Goal: Navigation & Orientation: Find specific page/section

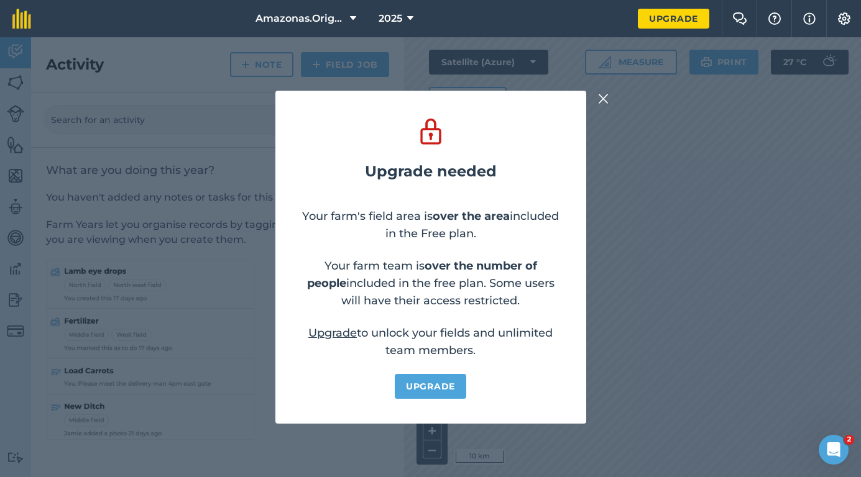
click at [606, 99] on img at bounding box center [603, 98] width 11 height 15
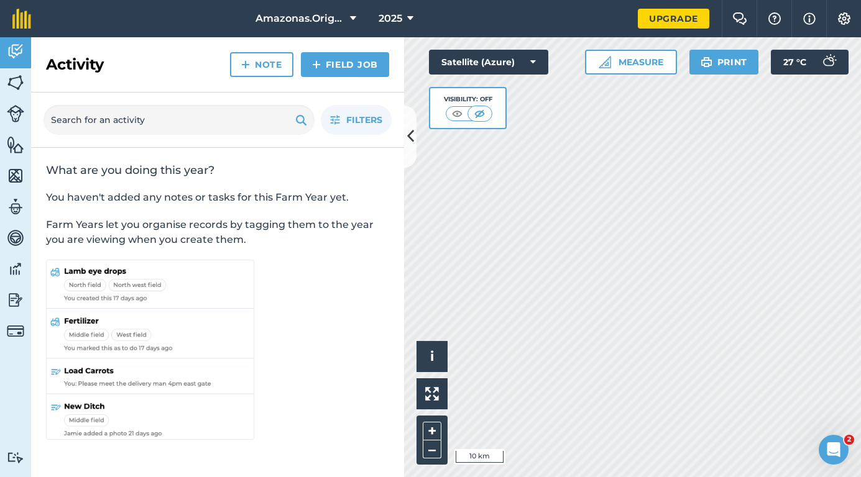
click at [409, 124] on button at bounding box center [410, 137] width 12 height 62
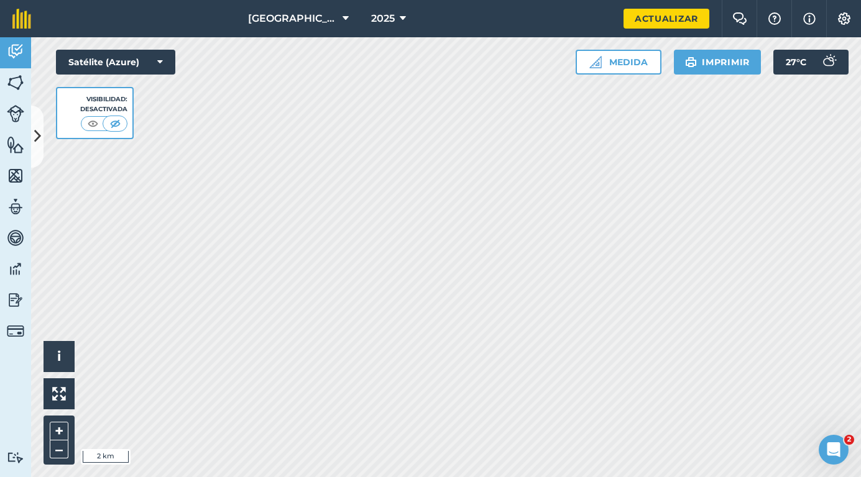
click at [16, 274] on img at bounding box center [15, 269] width 17 height 19
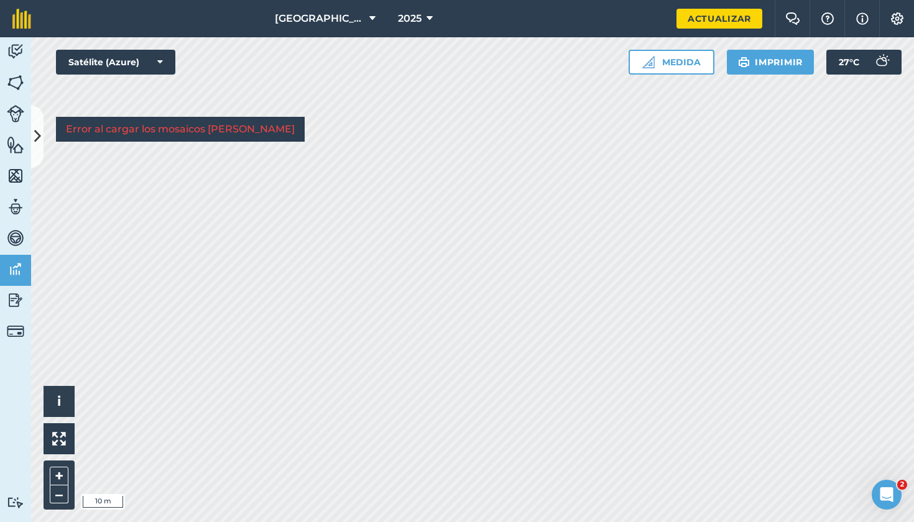
click at [18, 184] on img at bounding box center [15, 176] width 17 height 19
click at [37, 133] on icon at bounding box center [37, 137] width 7 height 22
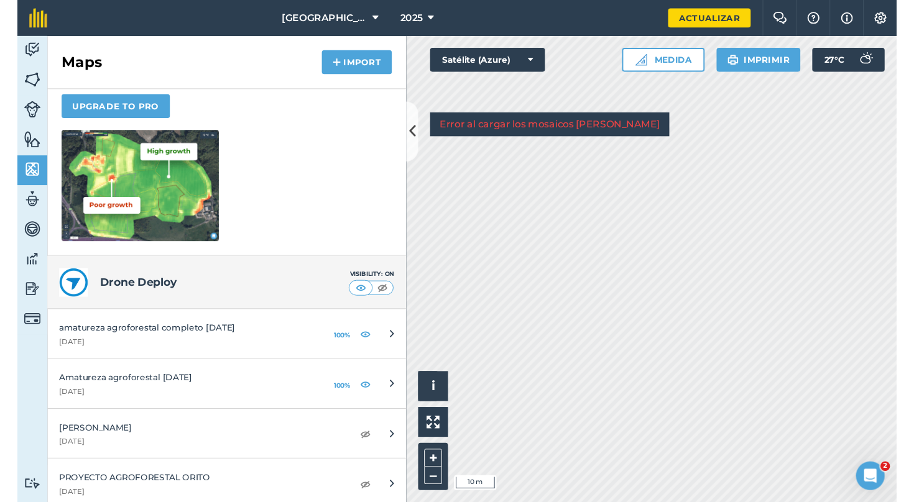
scroll to position [152, 0]
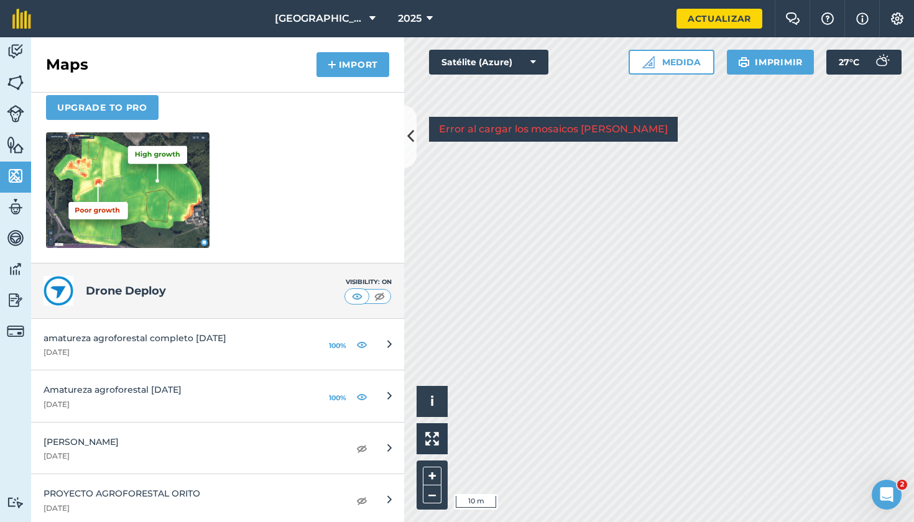
click at [362, 337] on img at bounding box center [361, 344] width 11 height 15
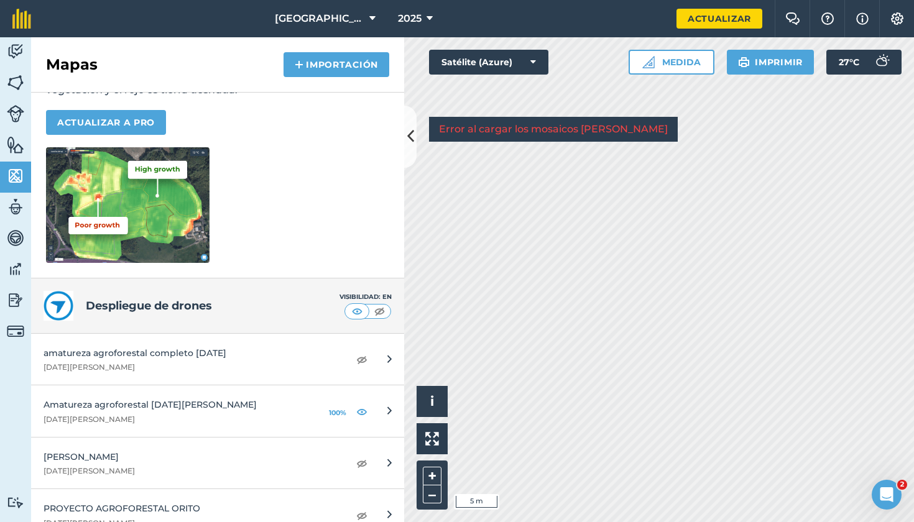
click at [361, 359] on img at bounding box center [361, 359] width 11 height 15
click at [16, 273] on img at bounding box center [15, 269] width 17 height 19
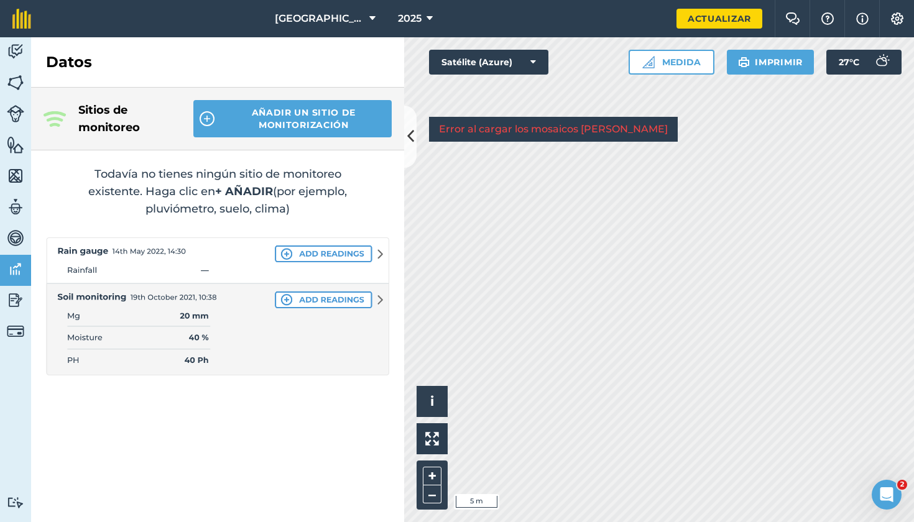
click at [12, 306] on img at bounding box center [15, 300] width 17 height 19
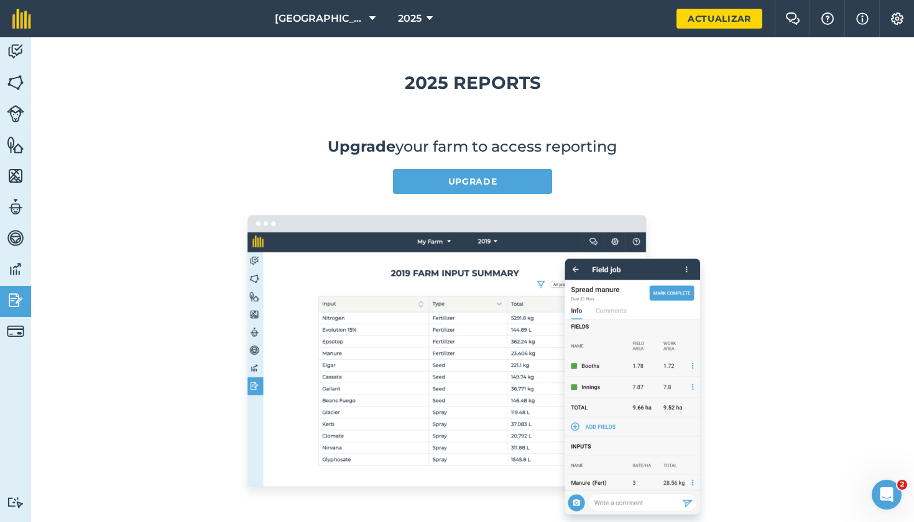
click at [17, 270] on img at bounding box center [15, 269] width 17 height 19
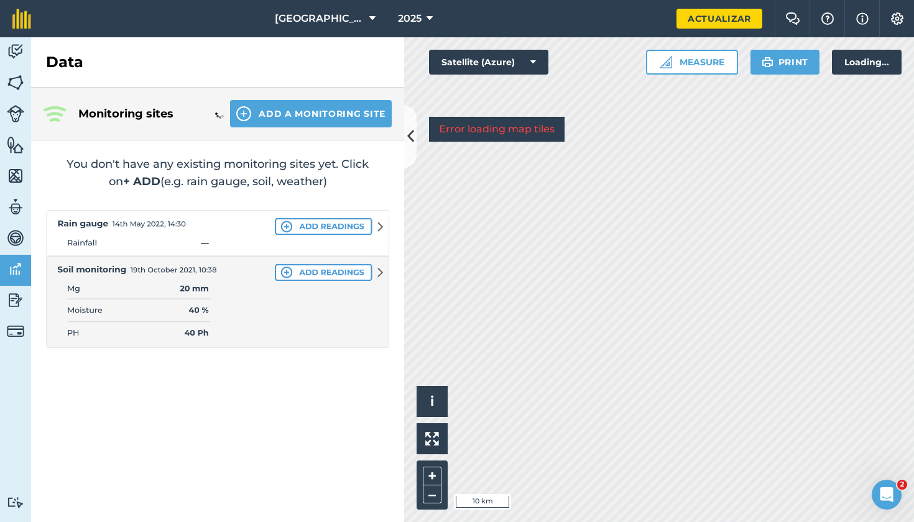
click at [8, 311] on link "Reporting" at bounding box center [15, 301] width 31 height 31
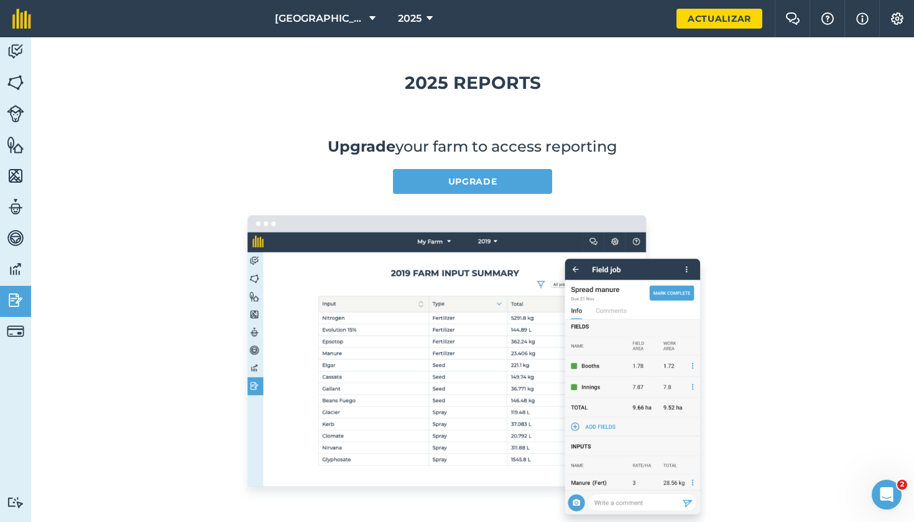
click at [19, 211] on img at bounding box center [15, 207] width 17 height 19
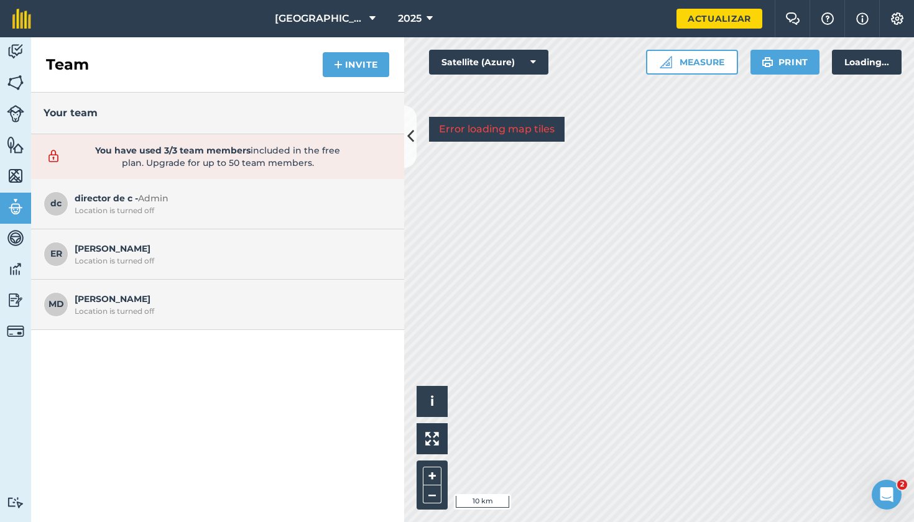
click at [6, 90] on link "Fields" at bounding box center [15, 83] width 31 height 31
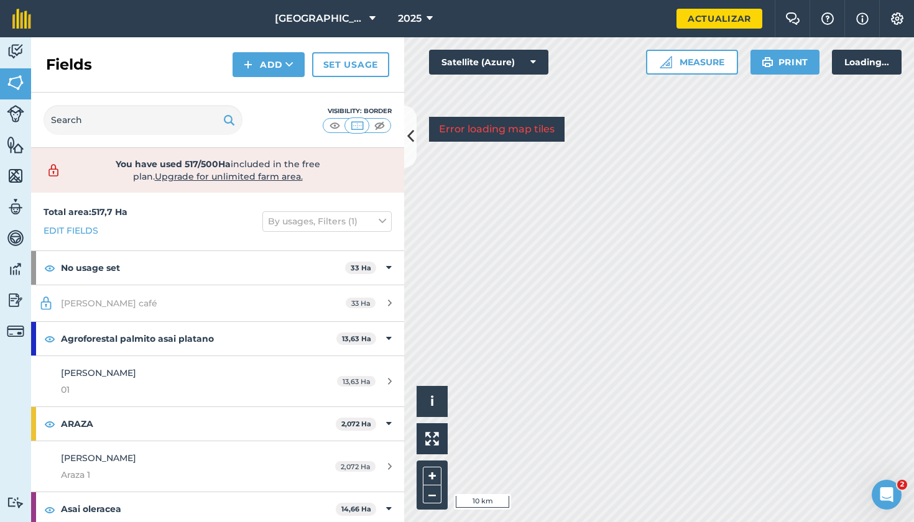
click at [18, 53] on img at bounding box center [15, 51] width 17 height 19
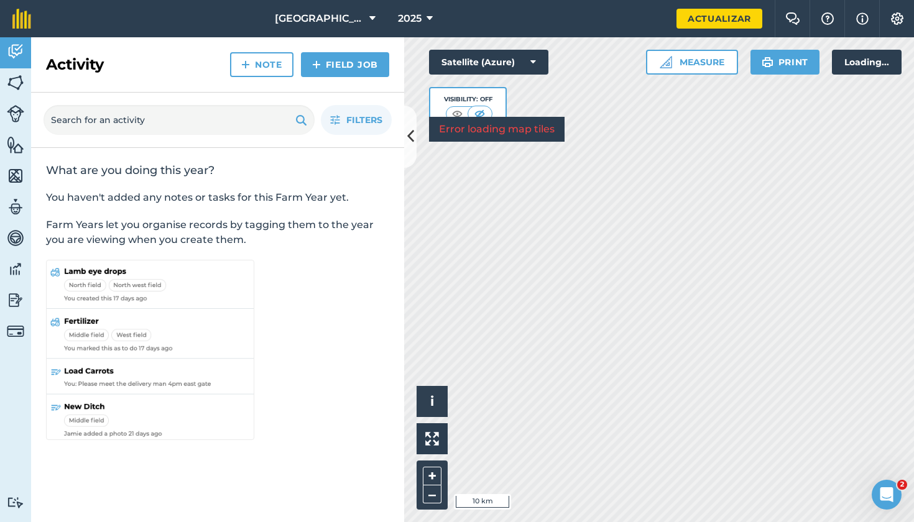
click at [411, 131] on icon at bounding box center [410, 137] width 7 height 22
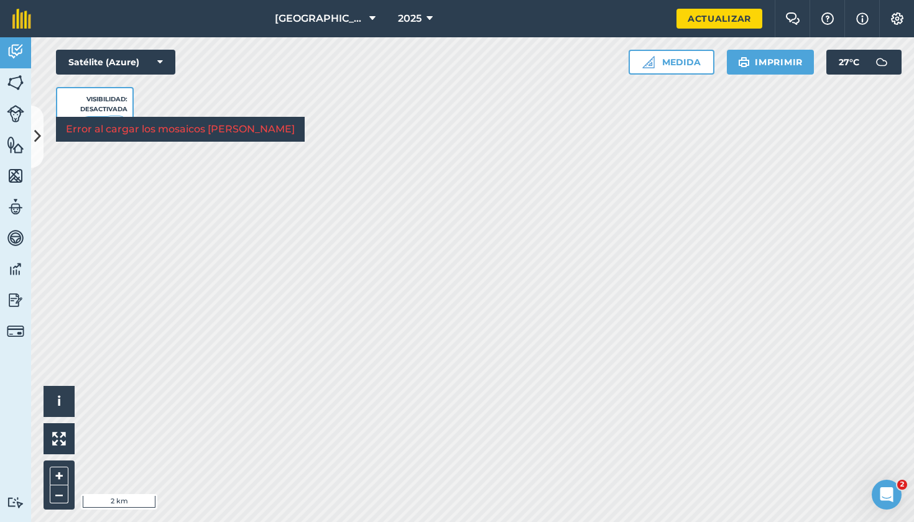
click at [429, 16] on icon at bounding box center [429, 18] width 6 height 15
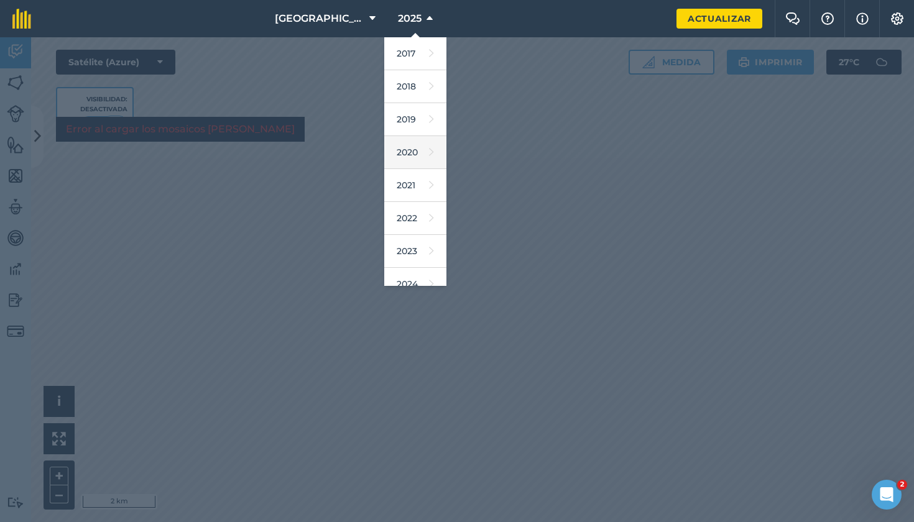
click at [418, 150] on link "2020" at bounding box center [415, 152] width 62 height 33
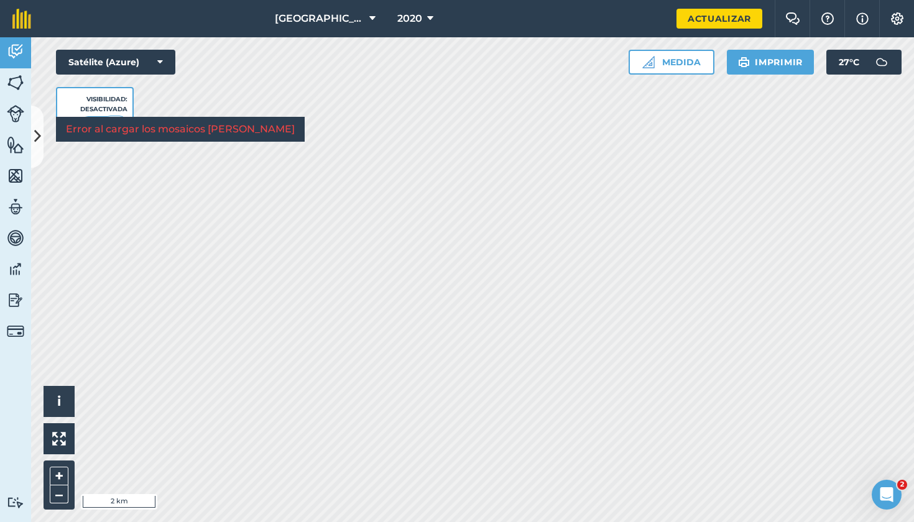
click at [430, 18] on icon at bounding box center [430, 18] width 6 height 15
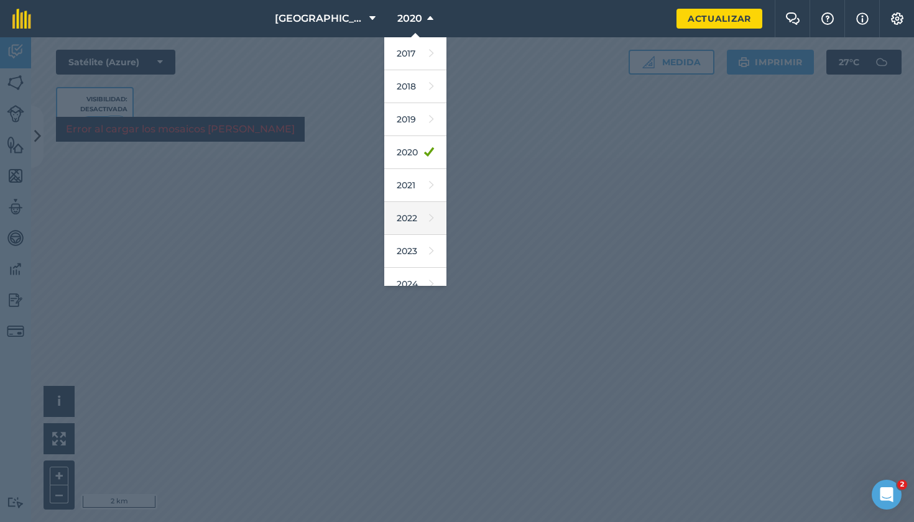
click at [412, 217] on link "2022" at bounding box center [415, 218] width 62 height 33
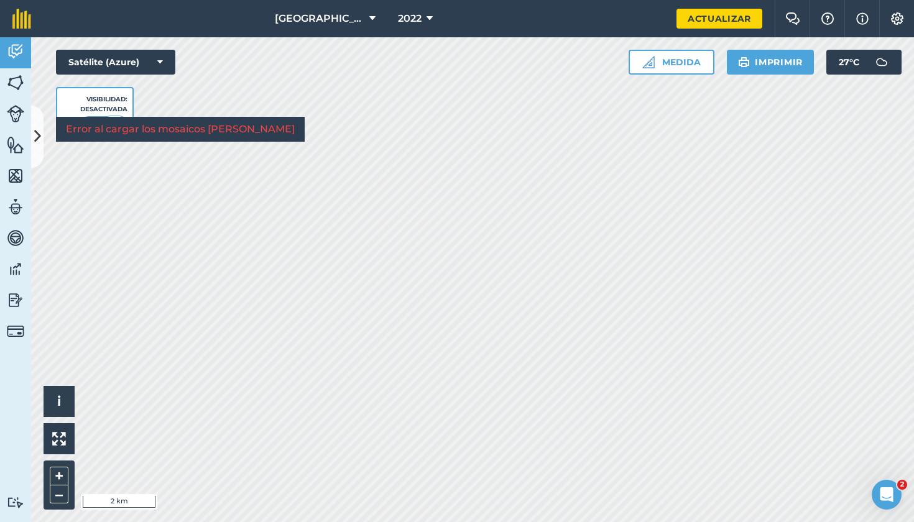
click at [425, 17] on button "2022" at bounding box center [415, 18] width 45 height 37
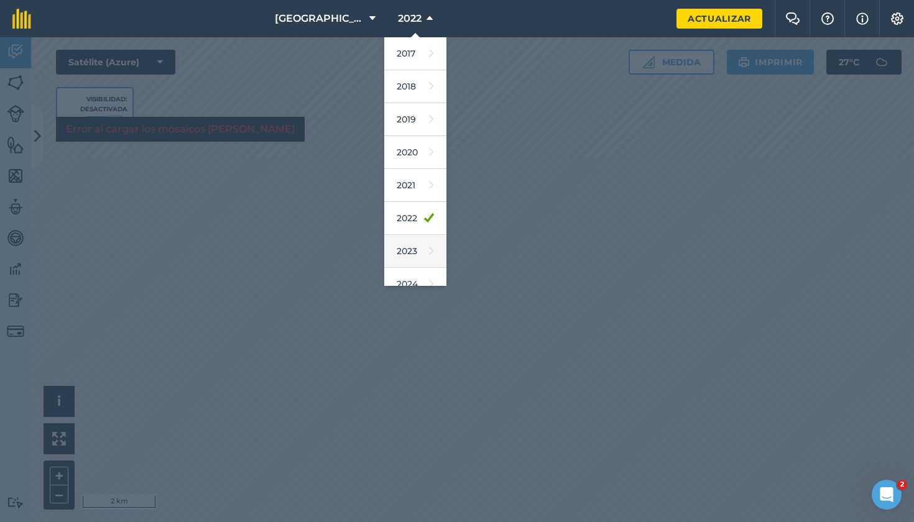
click at [415, 257] on link "2023" at bounding box center [415, 251] width 62 height 33
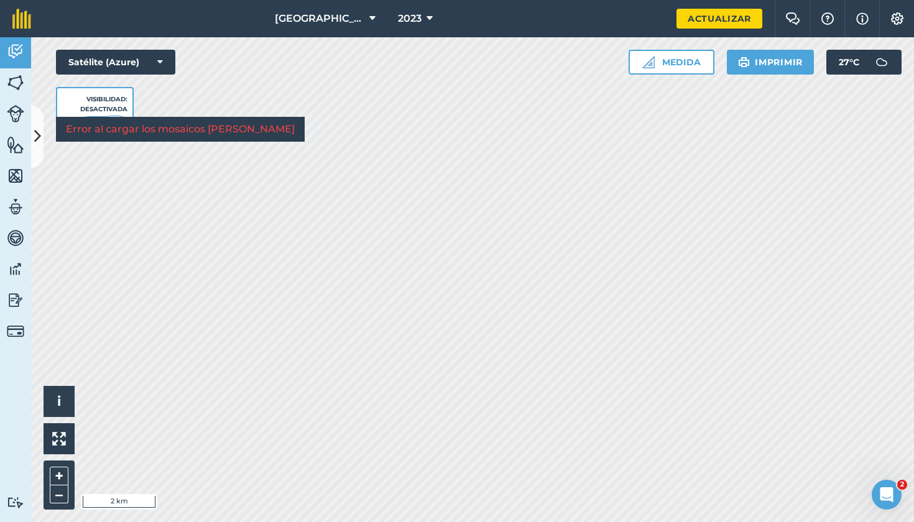
click at [425, 23] on button "2023" at bounding box center [415, 18] width 45 height 37
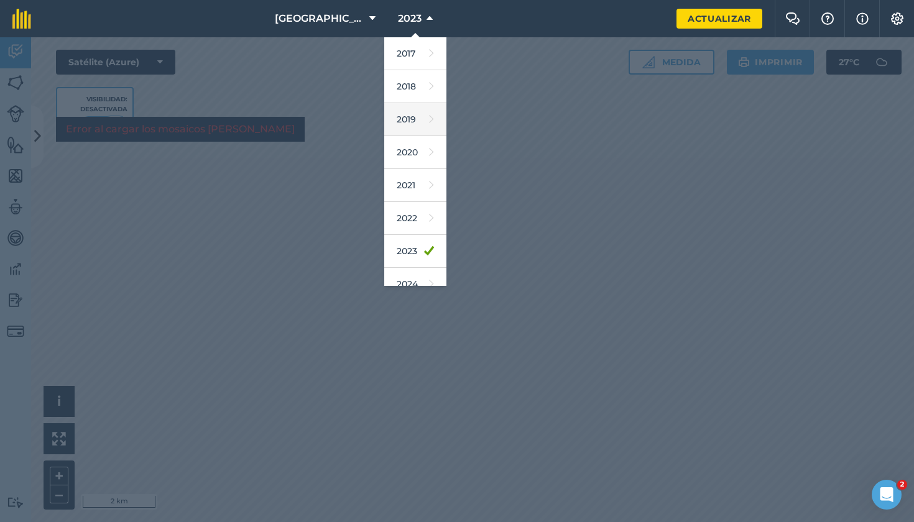
click at [412, 124] on link "2019" at bounding box center [415, 119] width 62 height 33
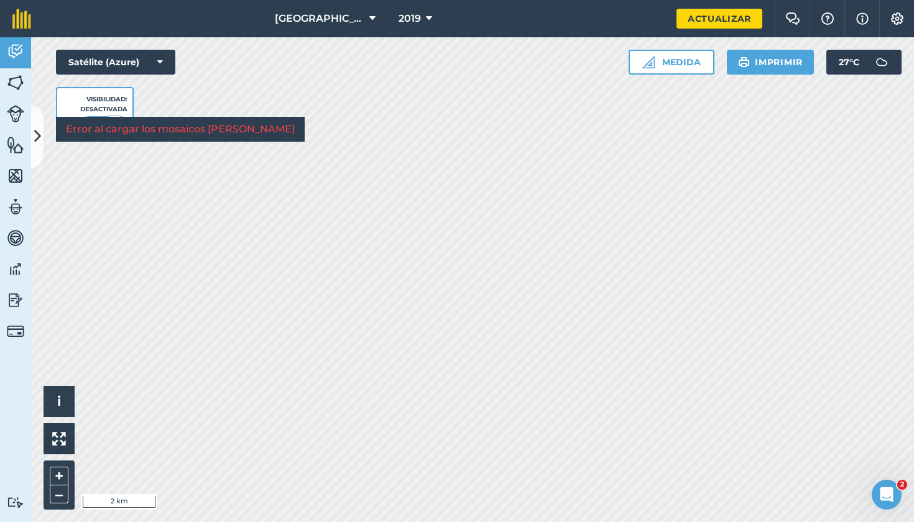
click at [427, 17] on icon at bounding box center [429, 18] width 6 height 15
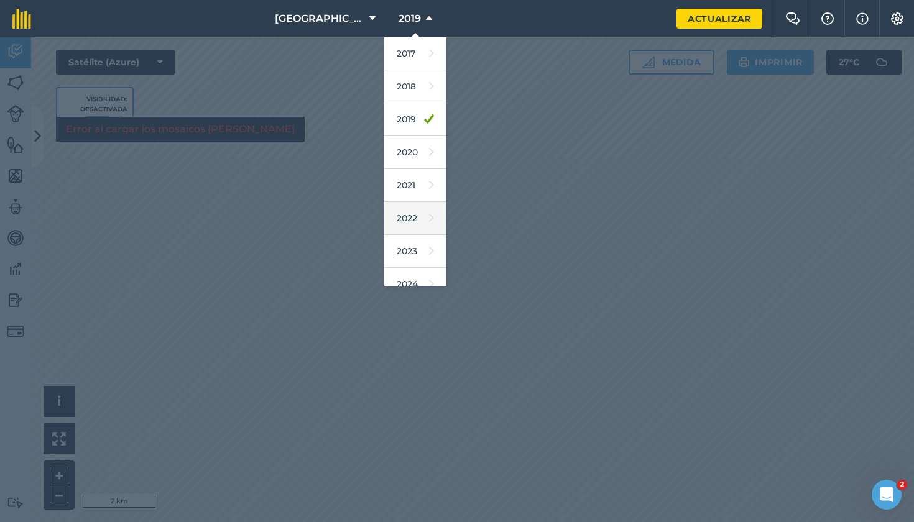
click at [420, 215] on link "2022" at bounding box center [415, 218] width 62 height 33
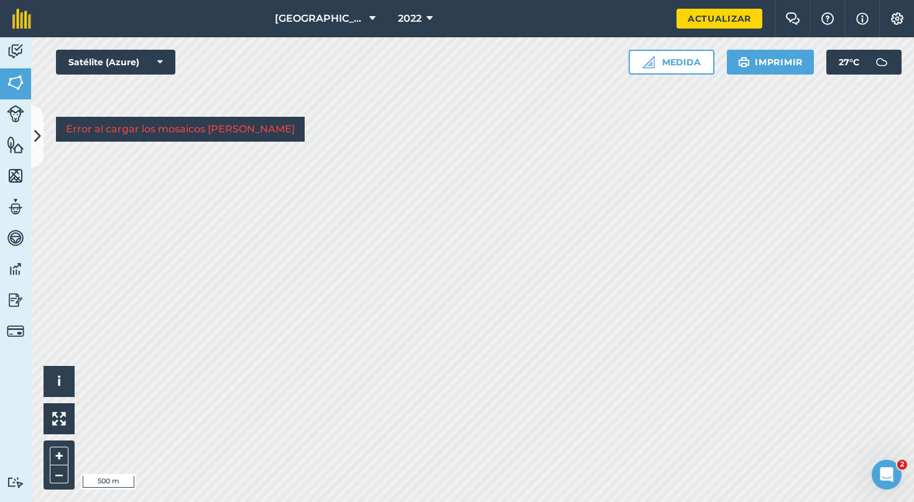
click at [430, 24] on icon at bounding box center [429, 18] width 6 height 15
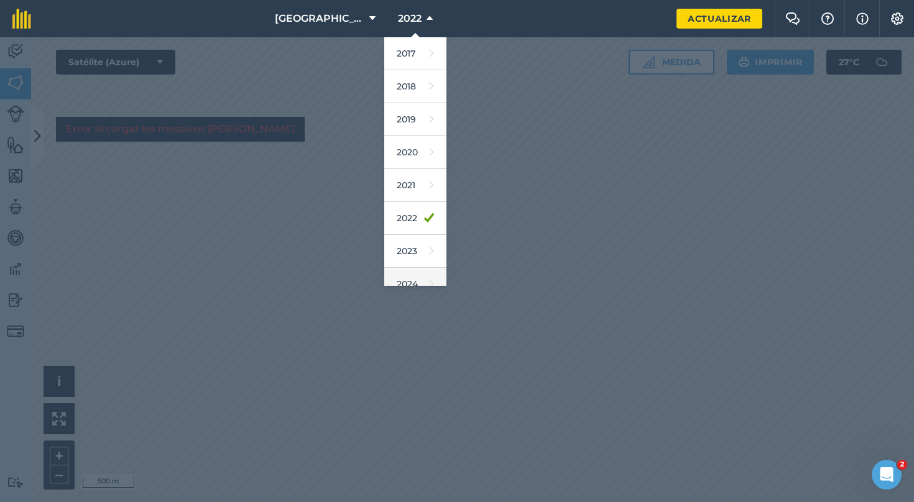
click at [411, 275] on link "2024" at bounding box center [415, 284] width 62 height 33
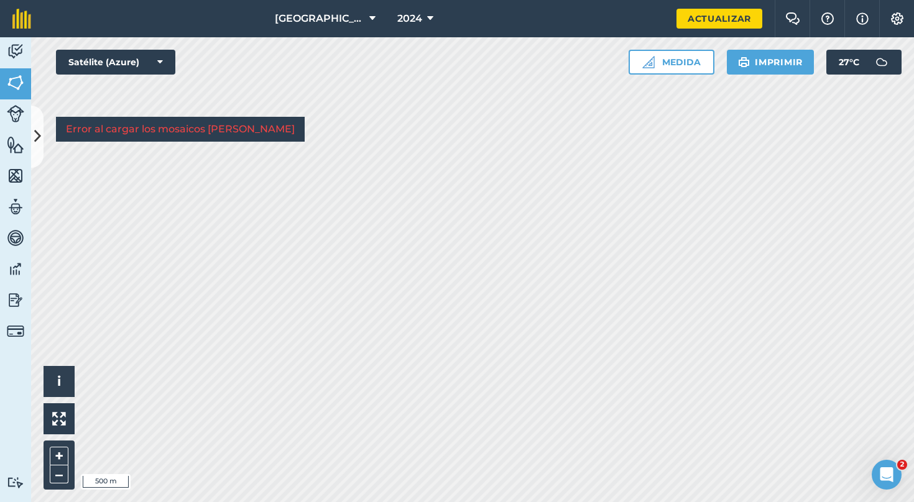
click at [38, 141] on icon at bounding box center [37, 137] width 7 height 22
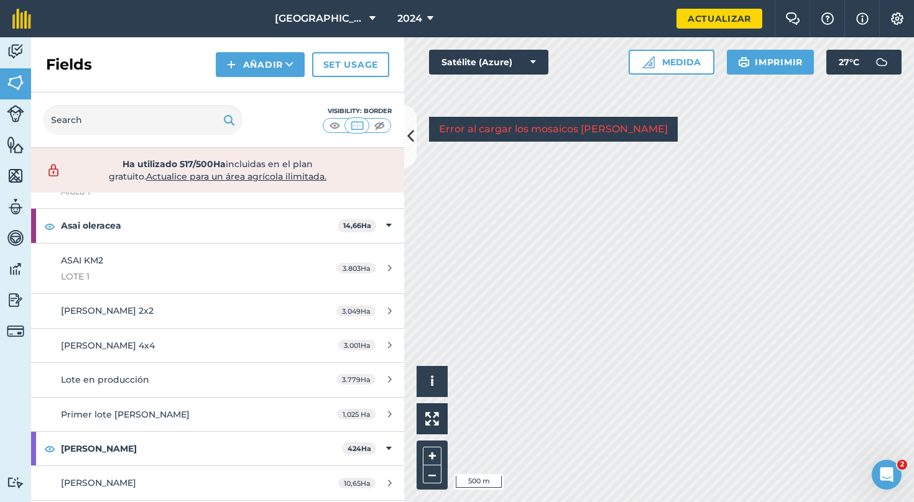
scroll to position [286, 0]
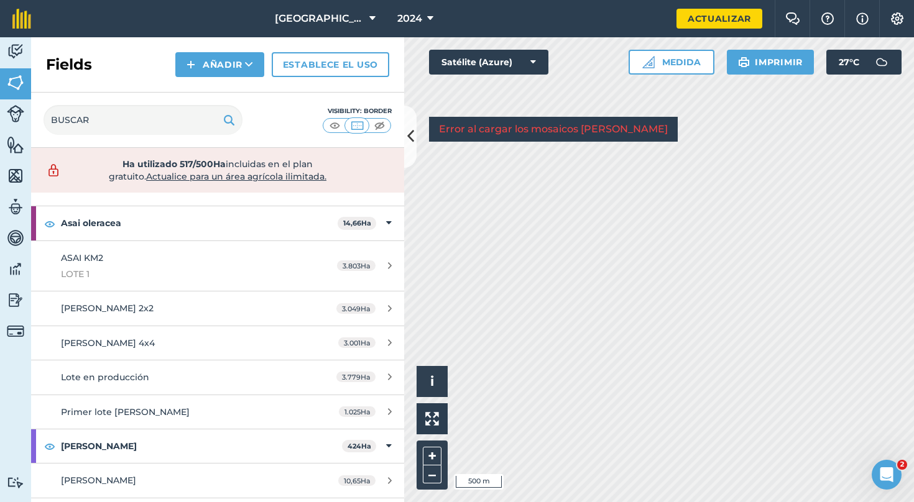
click at [131, 341] on span "[PERSON_NAME] 4x4" at bounding box center [108, 343] width 94 height 11
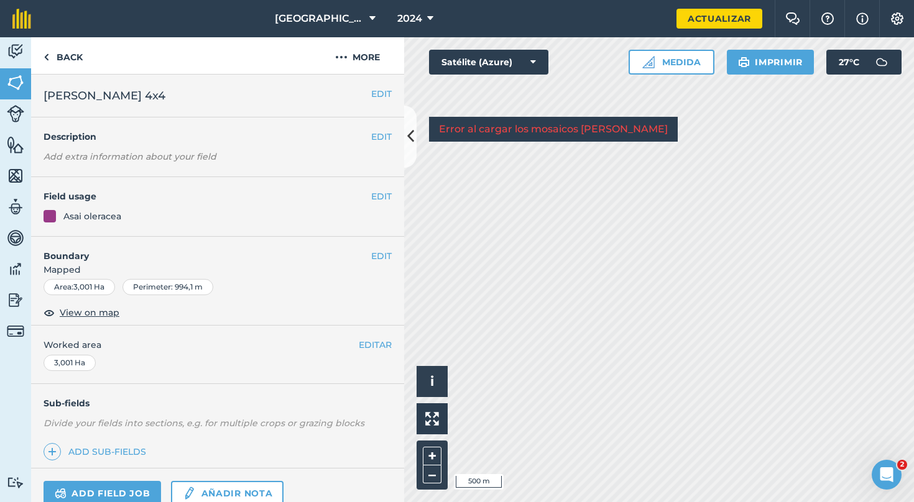
click at [92, 315] on span "View on map" at bounding box center [90, 313] width 60 height 14
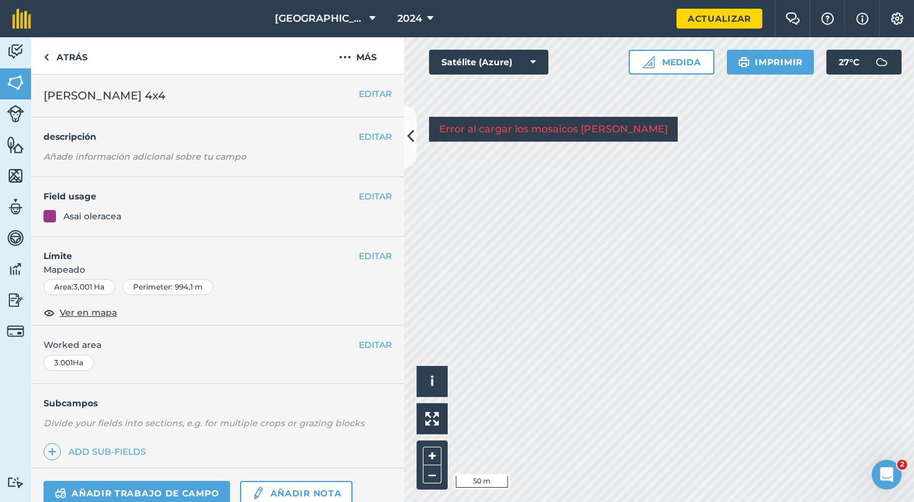
click at [413, 142] on icon at bounding box center [410, 137] width 7 height 22
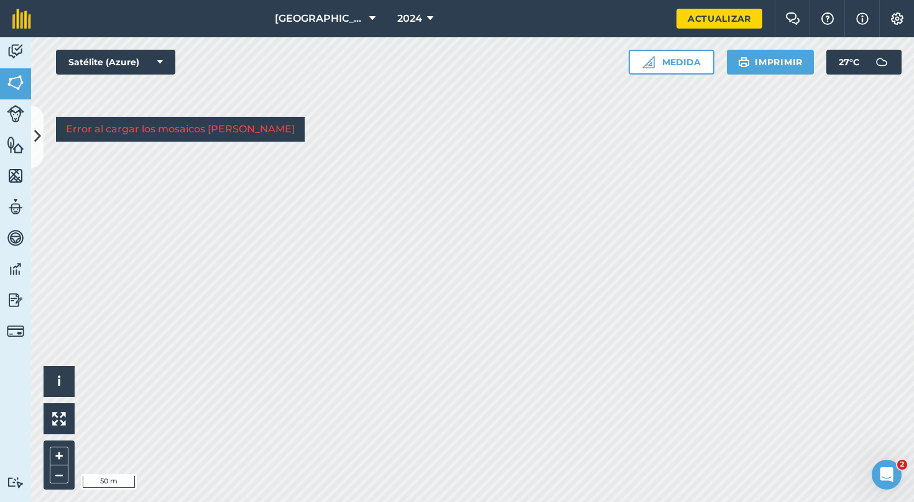
click at [39, 141] on icon at bounding box center [37, 137] width 7 height 22
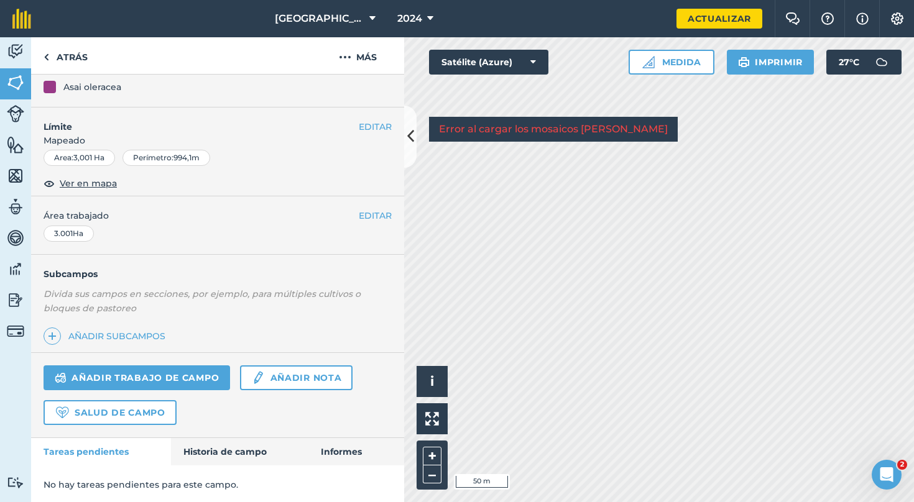
scroll to position [129, 0]
click at [228, 454] on link "Historia de campo" at bounding box center [240, 452] width 138 height 27
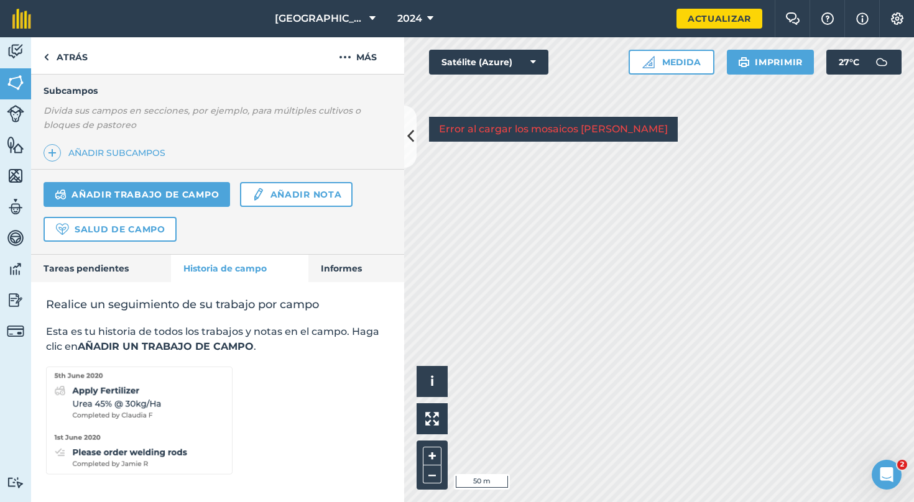
scroll to position [310, 0]
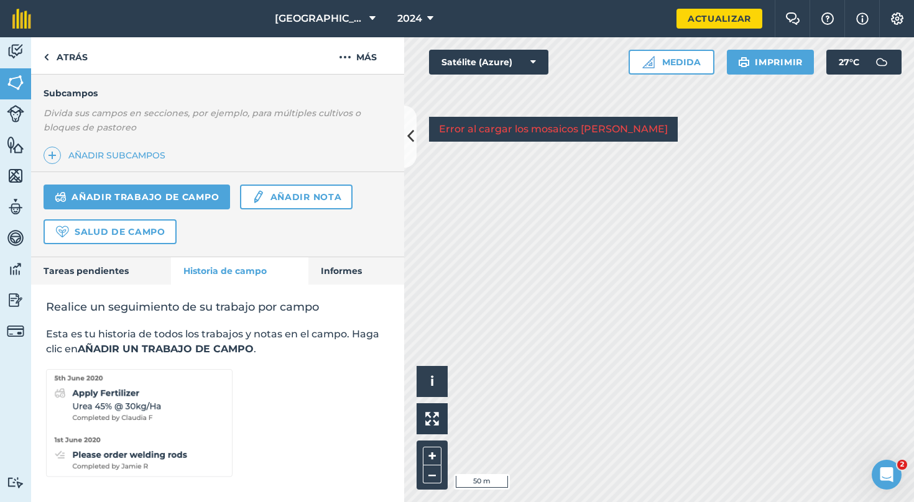
click at [353, 271] on link "Informes" at bounding box center [356, 270] width 96 height 27
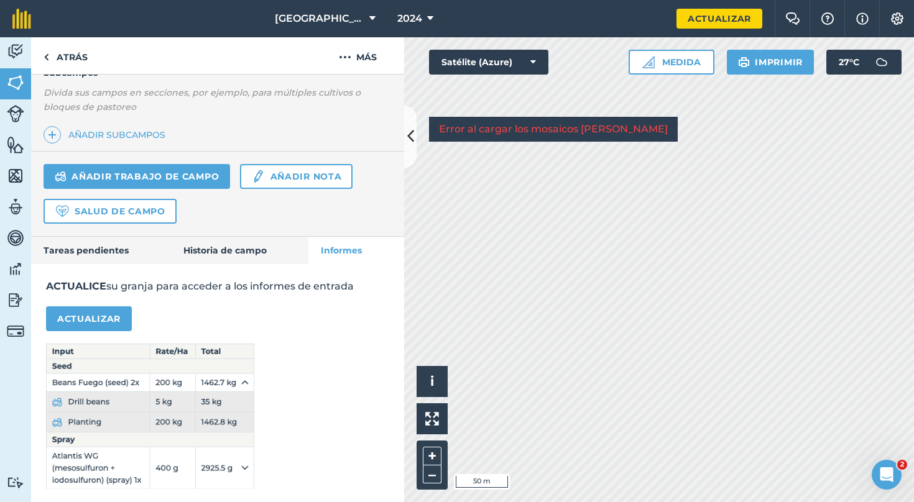
scroll to position [330, 0]
click at [249, 243] on link "Historia de campo" at bounding box center [240, 250] width 138 height 27
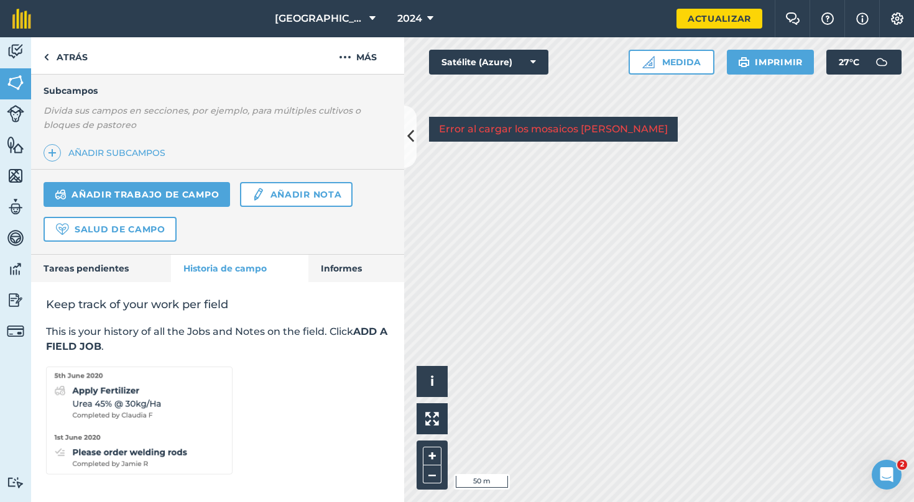
scroll to position [310, 0]
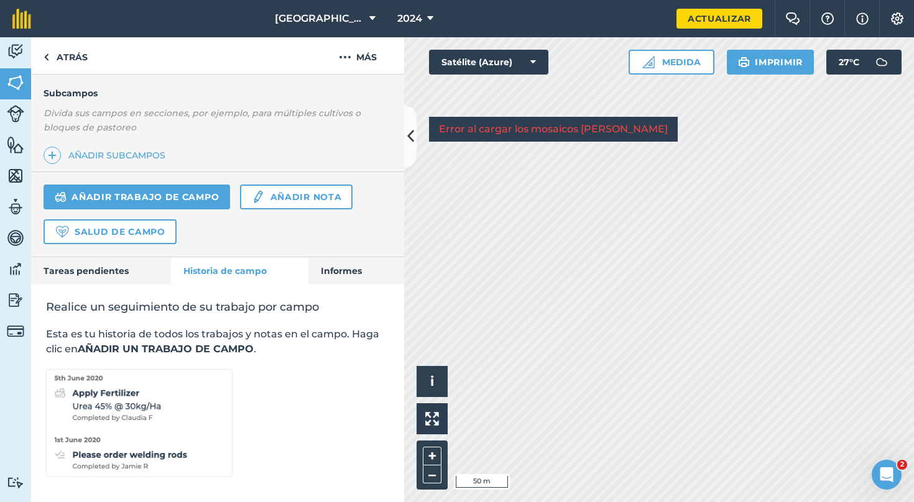
click at [136, 270] on link "Tareas pendientes" at bounding box center [101, 270] width 140 height 27
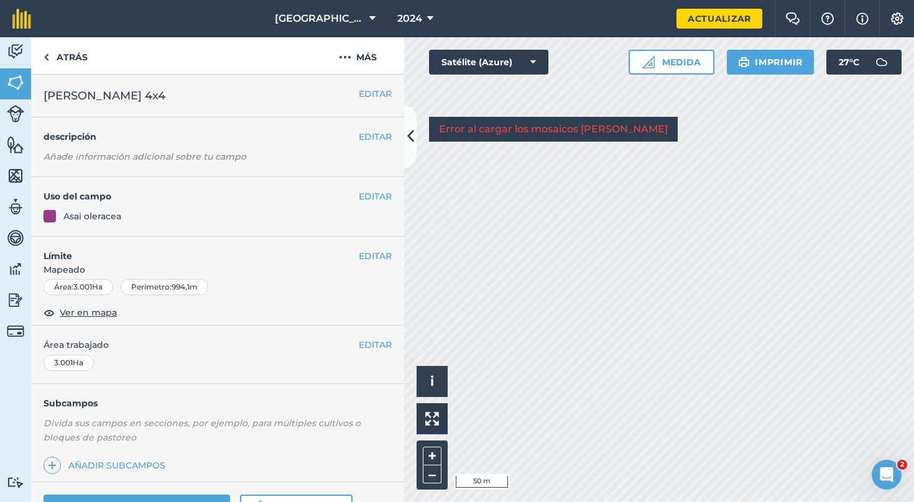
click at [14, 300] on img at bounding box center [15, 300] width 17 height 19
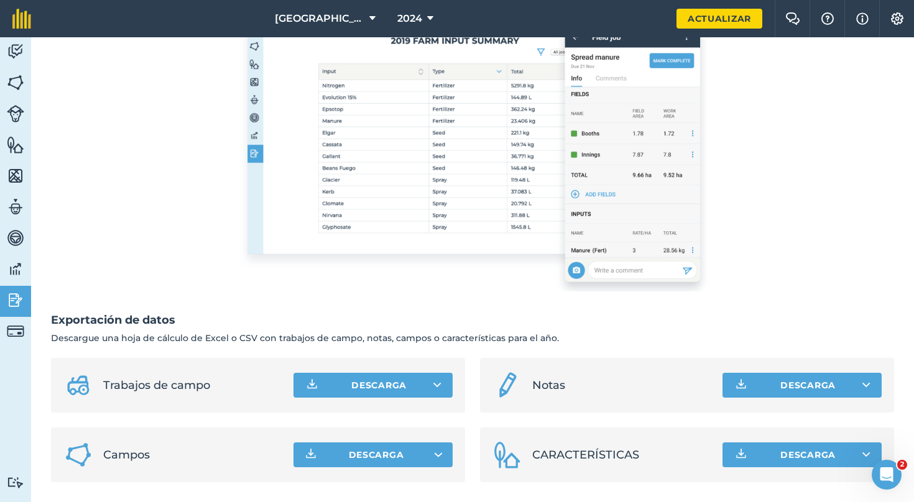
scroll to position [231, 0]
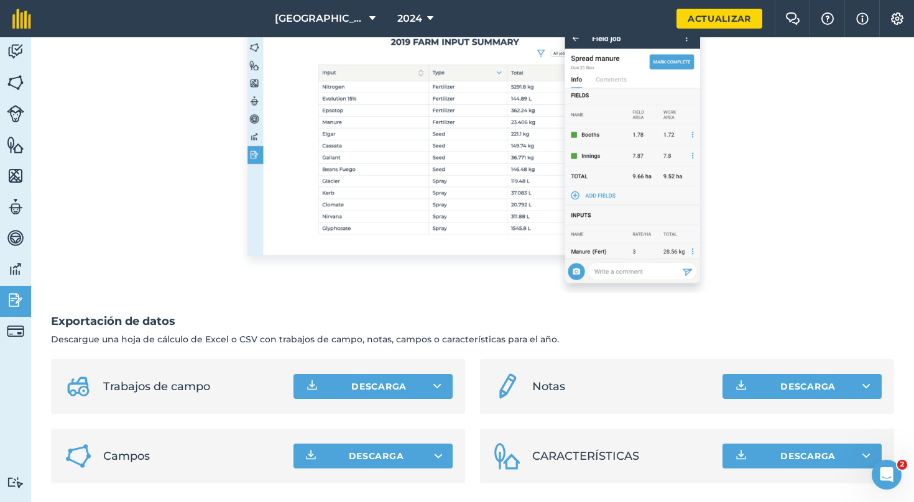
click at [9, 205] on img at bounding box center [15, 207] width 17 height 19
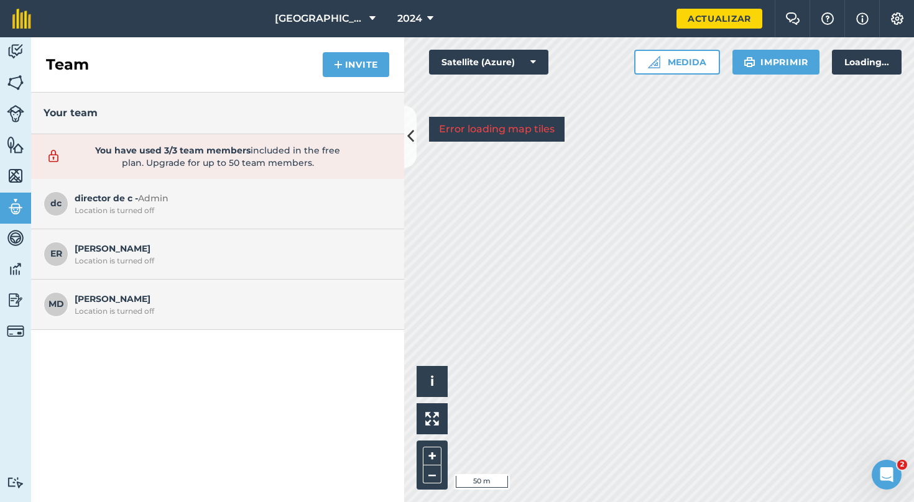
click at [10, 170] on img at bounding box center [15, 176] width 17 height 19
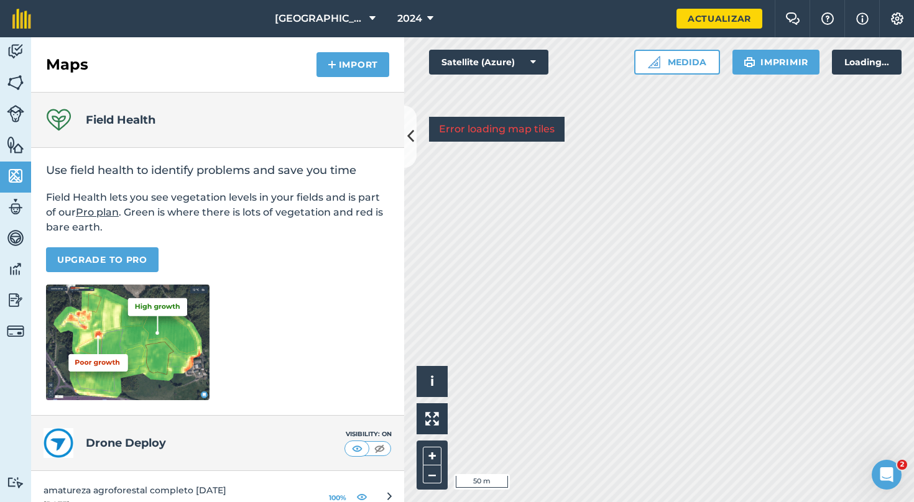
click at [15, 147] on img at bounding box center [15, 145] width 17 height 19
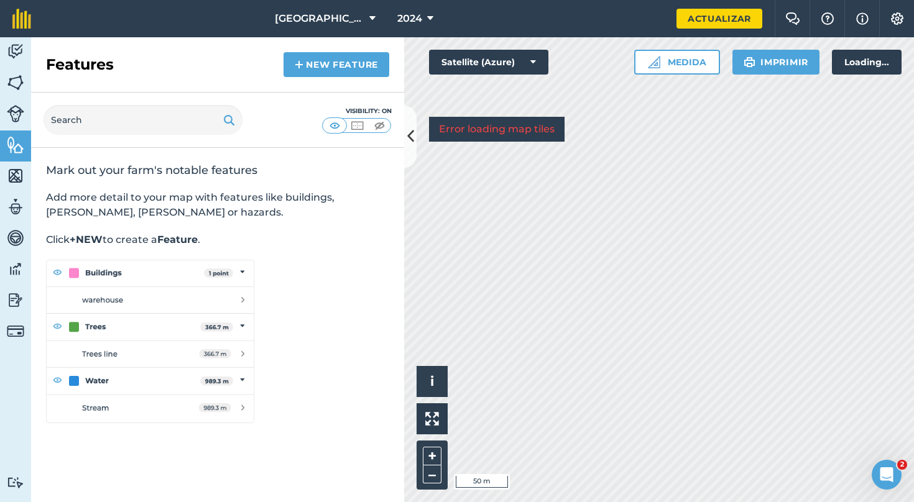
click at [18, 116] on img at bounding box center [15, 113] width 17 height 17
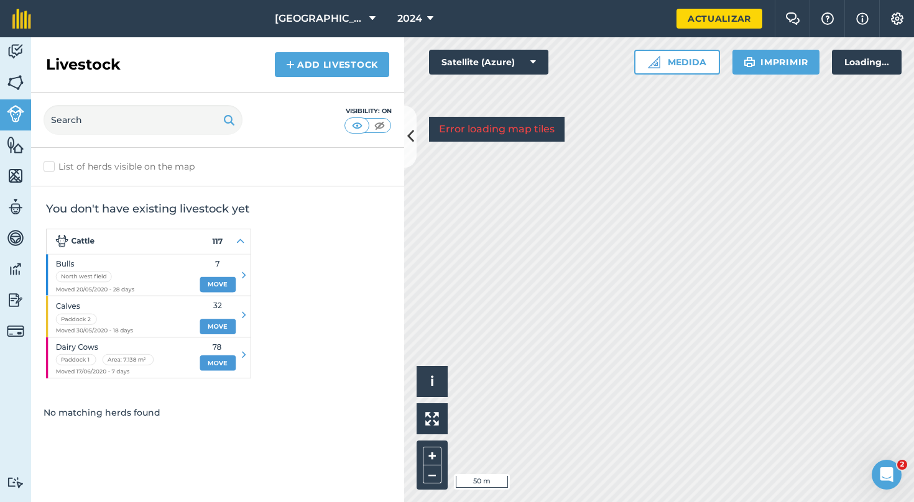
click at [19, 88] on img at bounding box center [15, 82] width 17 height 19
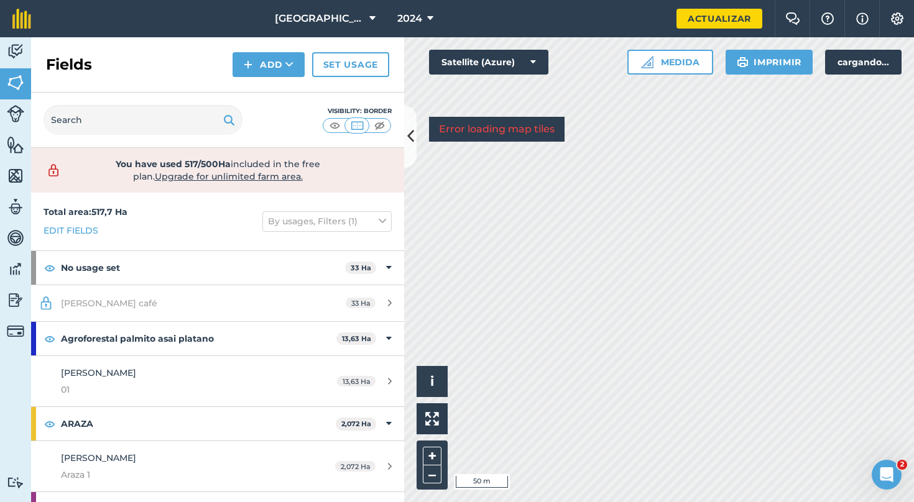
click at [415, 134] on button at bounding box center [410, 137] width 12 height 62
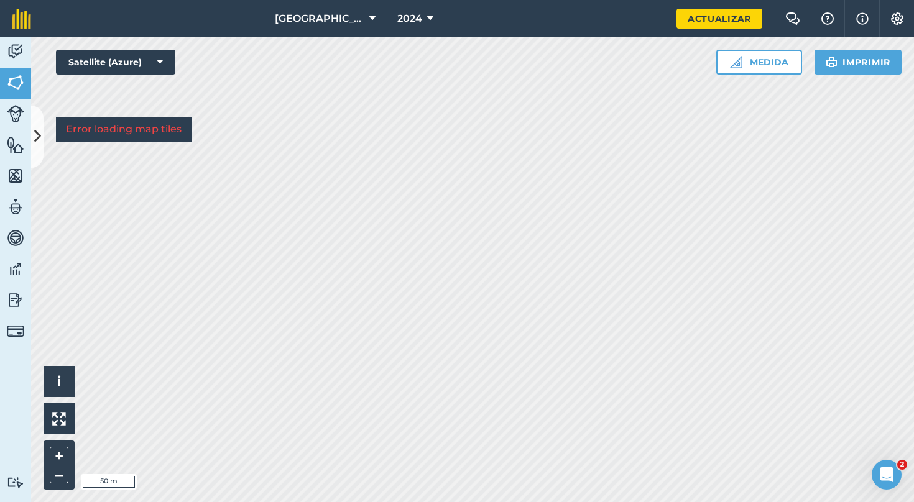
click at [487, 21] on nav "[GEOGRAPHIC_DATA]. Origen 2024" at bounding box center [360, 18] width 633 height 37
